Goal: Information Seeking & Learning: Understand process/instructions

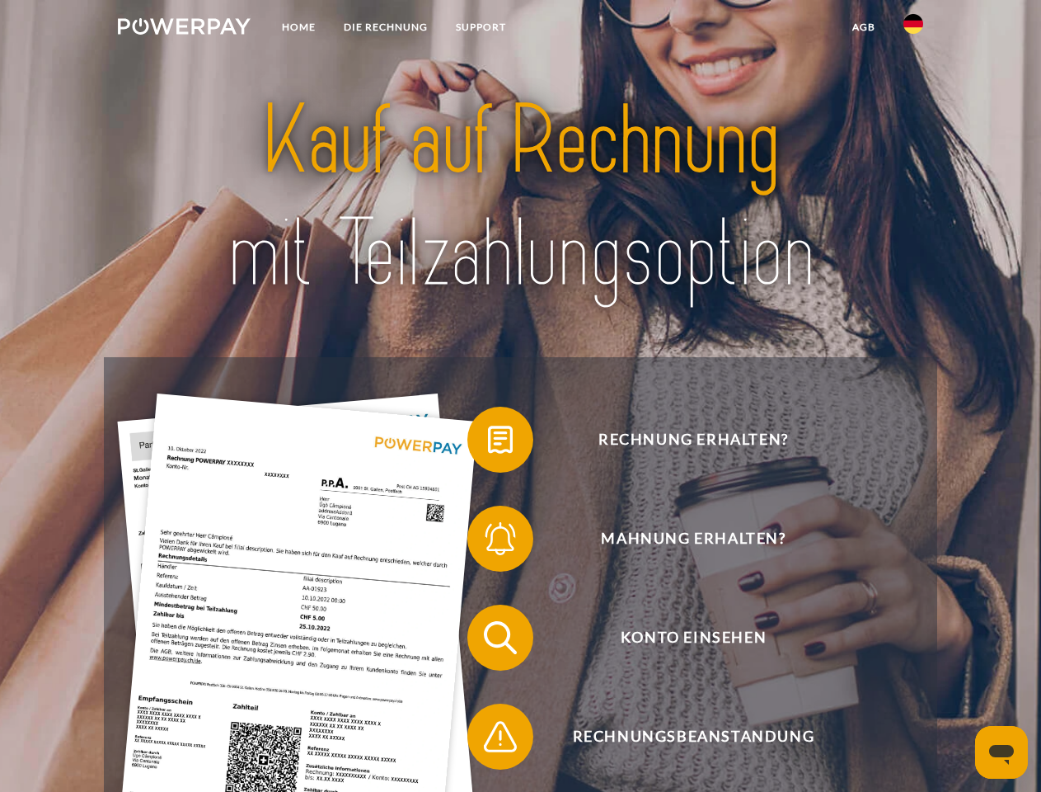
click at [184, 29] on img at bounding box center [184, 26] width 133 height 16
click at [914, 29] on img at bounding box center [914, 24] width 20 height 20
click at [863, 27] on link "agb" at bounding box center [864, 27] width 51 height 30
click at [488, 443] on span at bounding box center [476, 439] width 82 height 82
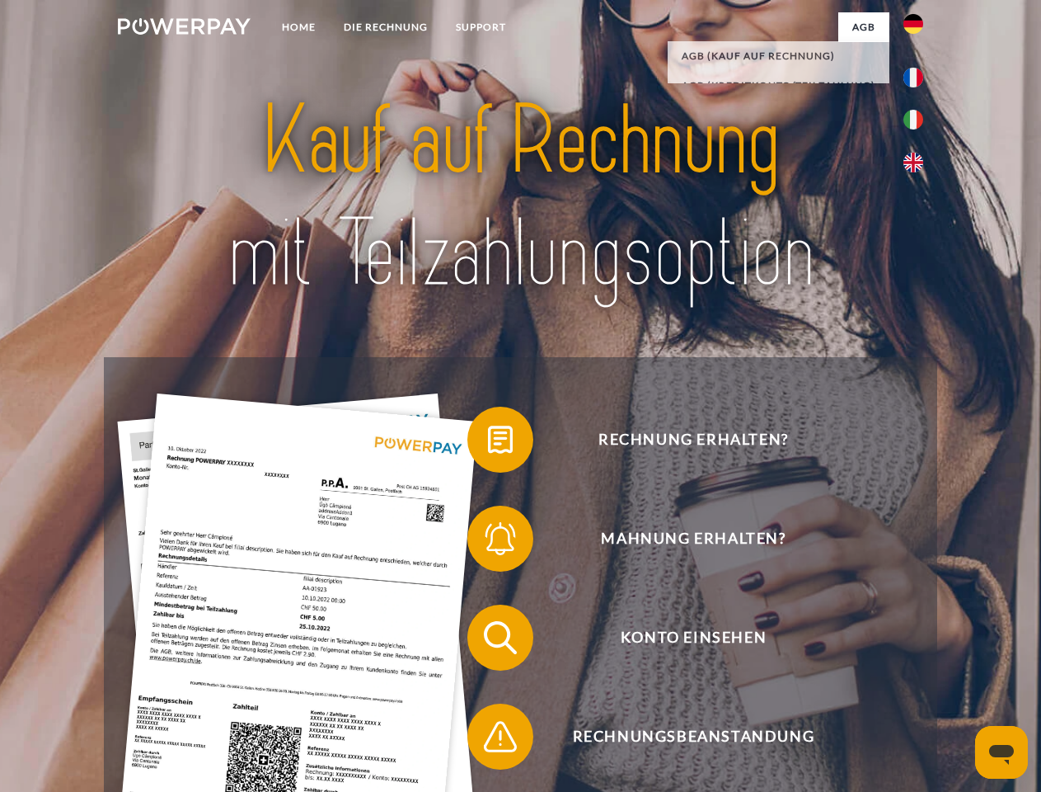
click at [488, 542] on span at bounding box center [476, 538] width 82 height 82
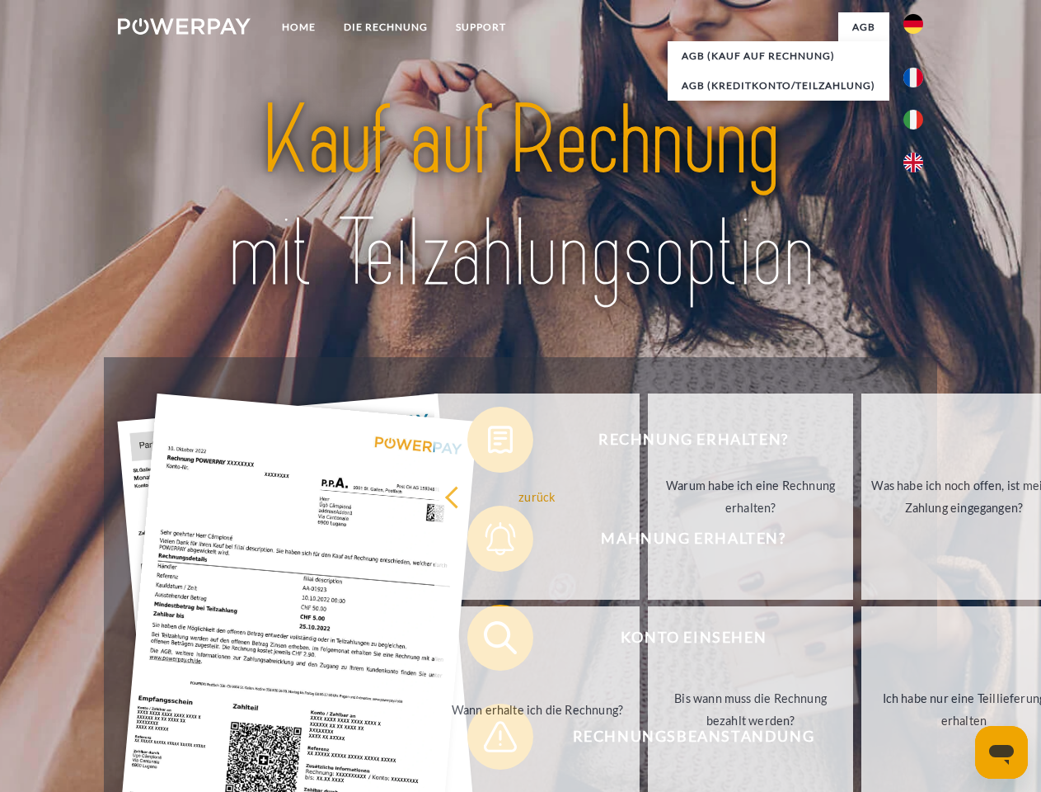
click at [648, 641] on link "Bis wann muss die Rechnung bezahlt werden?" at bounding box center [750, 709] width 205 height 206
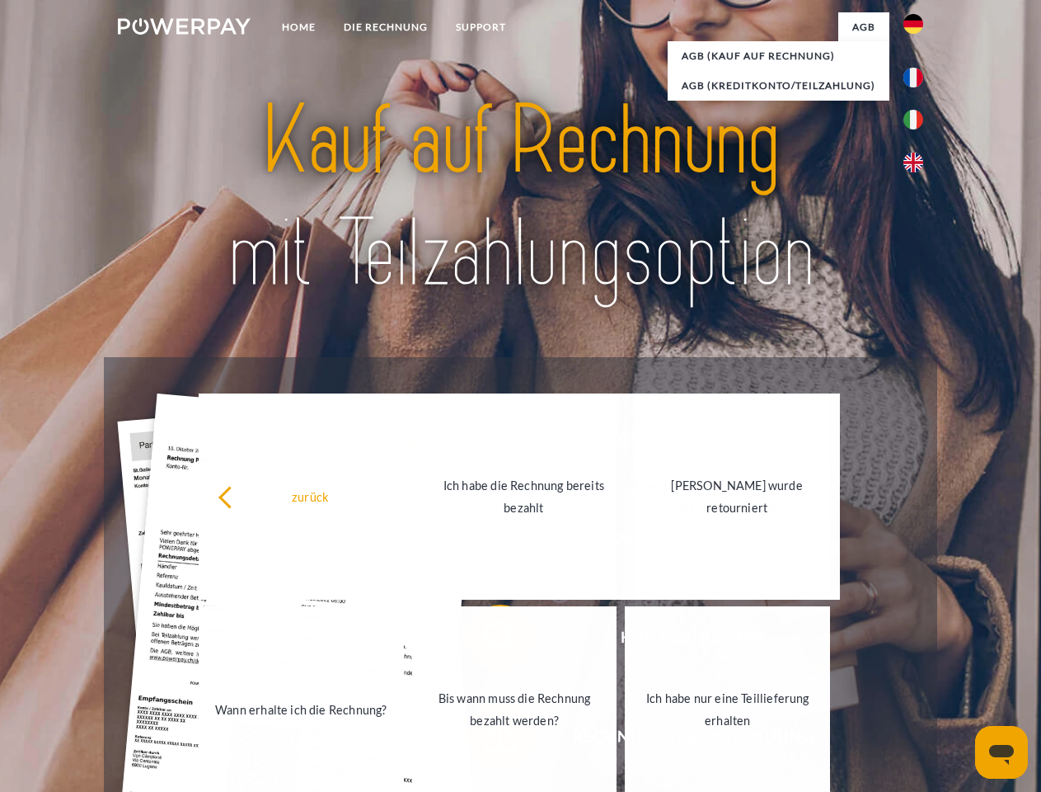
click at [625, 740] on link "Ich habe nur eine Teillieferung erhalten" at bounding box center [727, 709] width 205 height 206
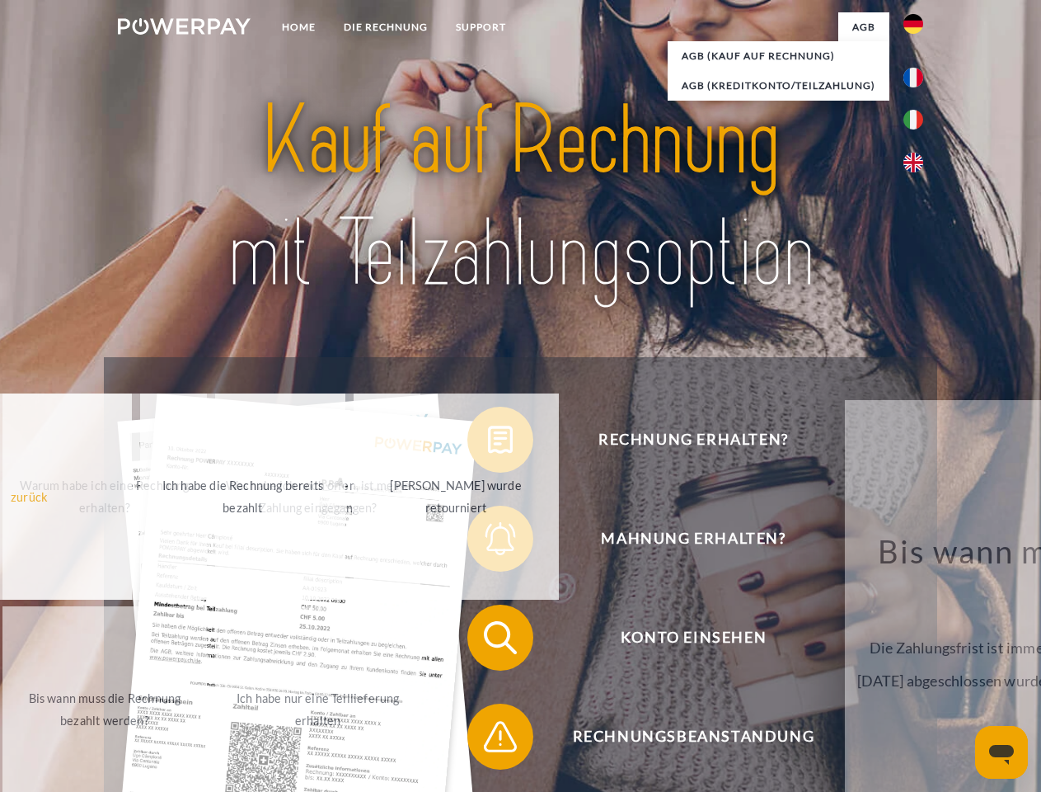
click at [1002, 752] on icon "Messaging-Fenster öffnen" at bounding box center [1002, 755] width 25 height 20
